Goal: Task Accomplishment & Management: Complete application form

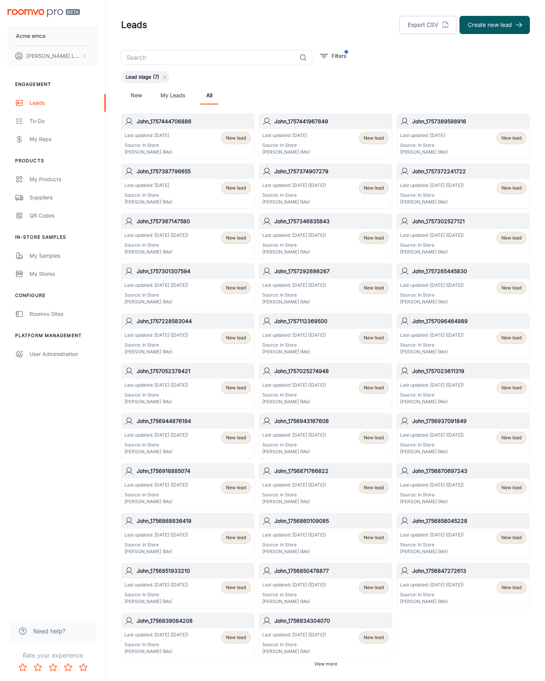
click at [495, 25] on button "Create new lead" at bounding box center [495, 25] width 70 height 18
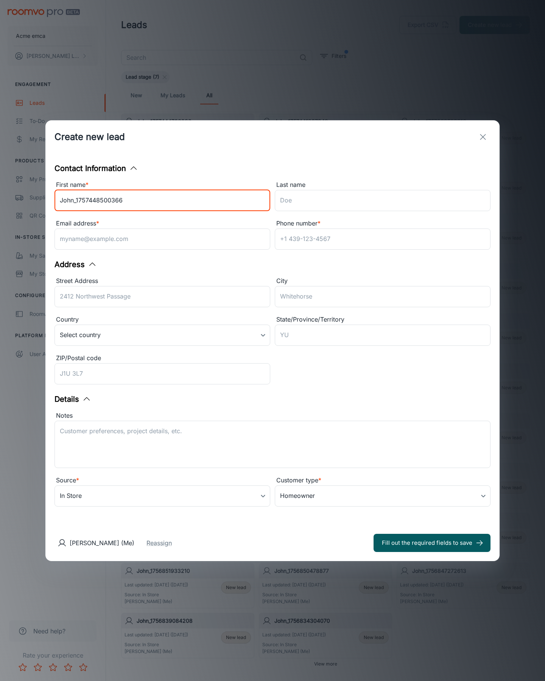
type input "John_1757448500366"
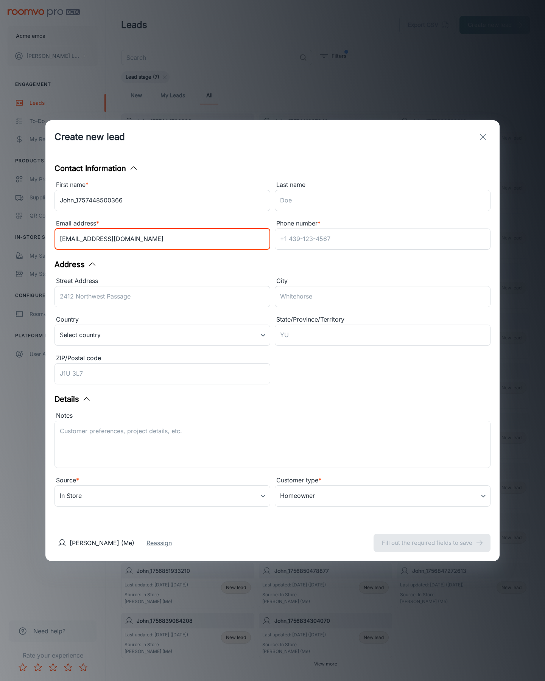
type input "[EMAIL_ADDRESS][DOMAIN_NAME]"
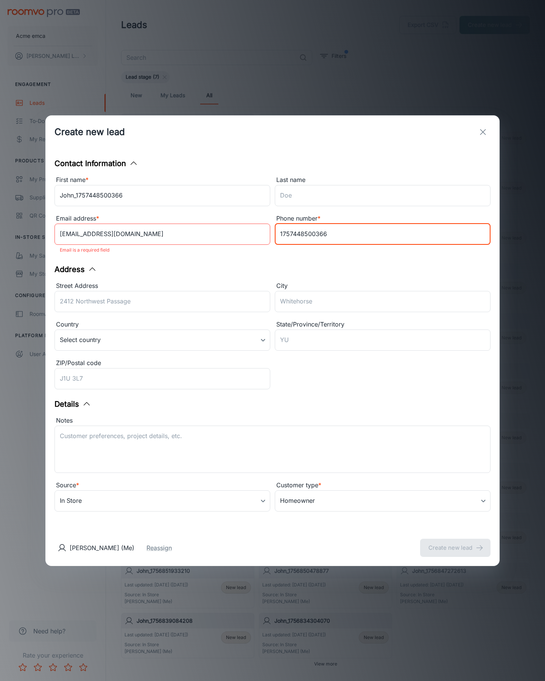
type input "1757448500366"
click at [455, 543] on button "Create new lead" at bounding box center [455, 548] width 70 height 18
